Goal: Transaction & Acquisition: Obtain resource

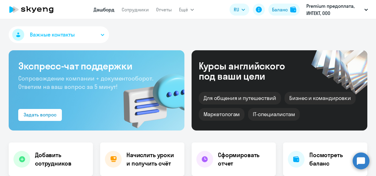
select select "30"
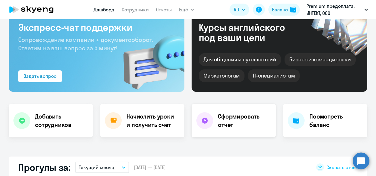
scroll to position [35, 0]
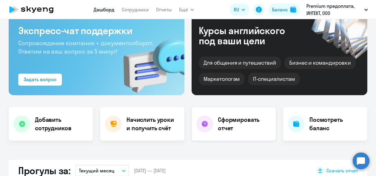
click at [238, 130] on h4 "Сформировать отчет" at bounding box center [244, 123] width 53 height 17
select select "30"
click at [146, 128] on h4 "Начислить уроки и получить счёт" at bounding box center [152, 123] width 52 height 17
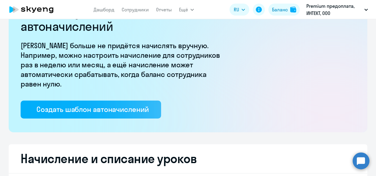
select select "10"
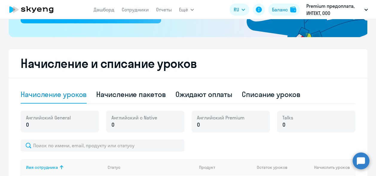
scroll to position [161, 0]
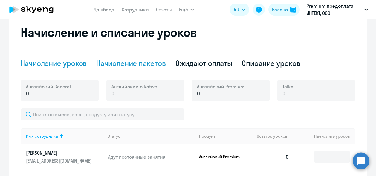
click at [158, 62] on div "Начисление пакетов" at bounding box center [130, 63] width 69 height 10
select select "10"
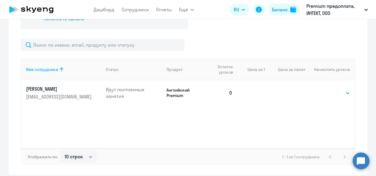
scroll to position [250, 0]
click at [341, 93] on select "Выбрать 4 8 16 32 64 96 128" at bounding box center [338, 92] width 25 height 7
select select "16"
click at [326, 89] on select "Выбрать 4 8 16 32 64 96 128" at bounding box center [338, 92] width 25 height 7
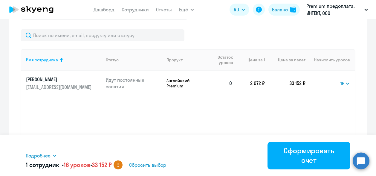
scroll to position [273, 0]
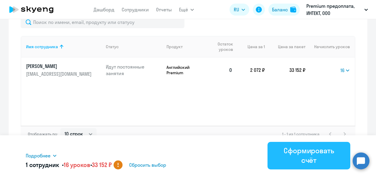
click at [298, 157] on div "Сформировать счёт" at bounding box center [309, 155] width 66 height 19
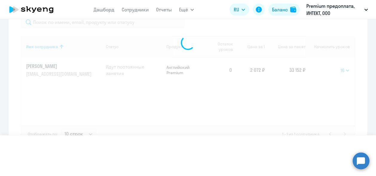
select select
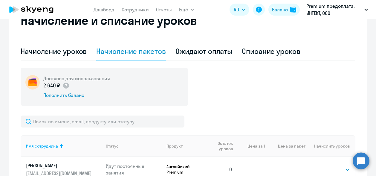
scroll to position [173, 0]
click at [222, 50] on div "Ожидают оплаты" at bounding box center [204, 51] width 57 height 10
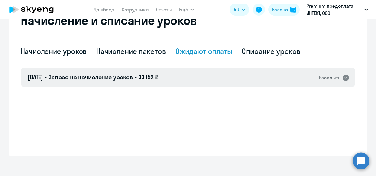
click at [343, 77] on icon at bounding box center [346, 78] width 6 height 6
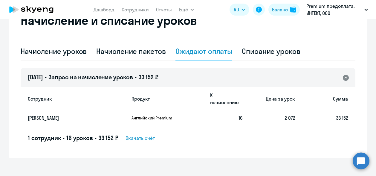
click at [137, 134] on span "Скачать счёт" at bounding box center [140, 137] width 29 height 7
